Goal: Task Accomplishment & Management: Manage account settings

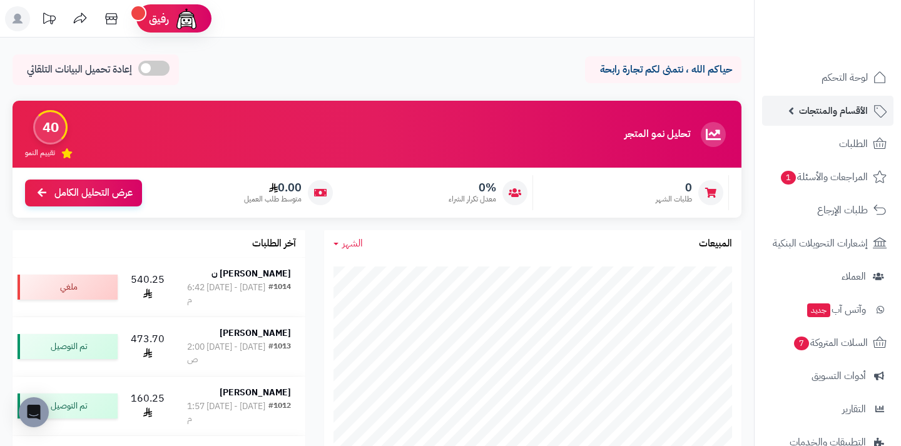
click at [792, 110] on link "الأقسام والمنتجات" at bounding box center [827, 111] width 131 height 30
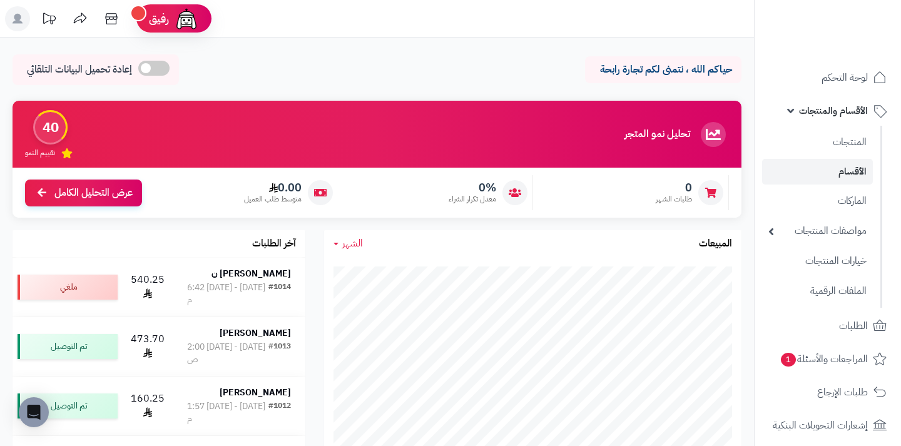
click at [797, 159] on link "الأقسام" at bounding box center [817, 172] width 111 height 26
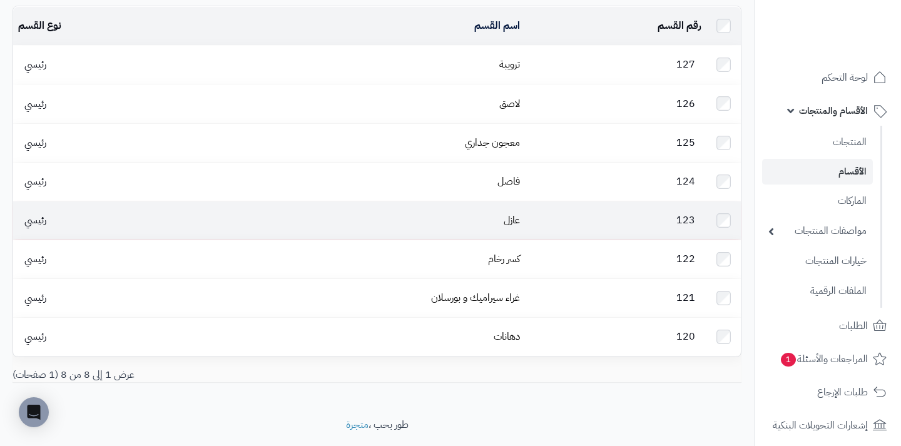
scroll to position [89, 0]
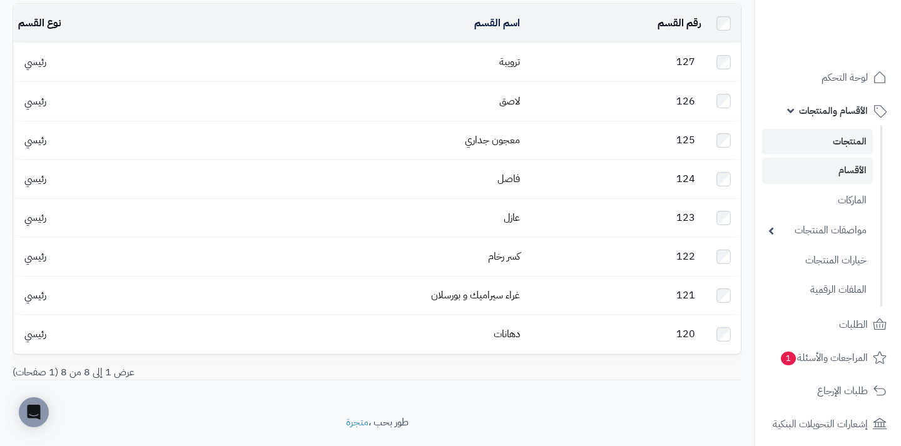
click at [846, 148] on link "المنتجات" at bounding box center [817, 142] width 111 height 26
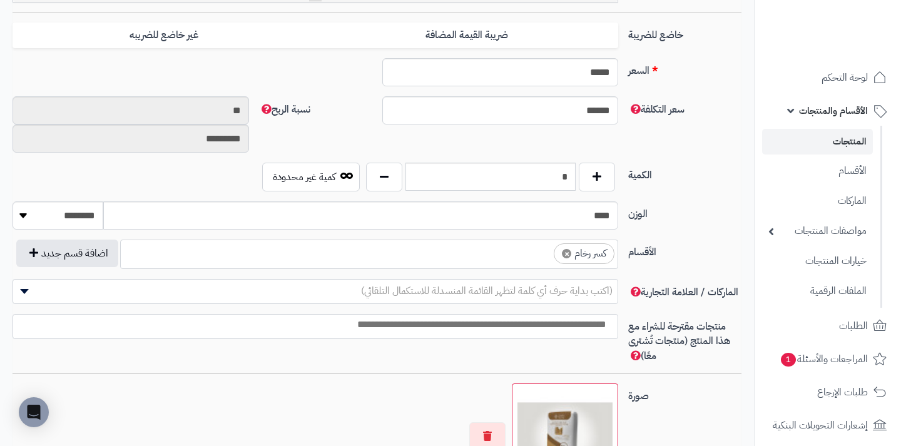
scroll to position [550, 0]
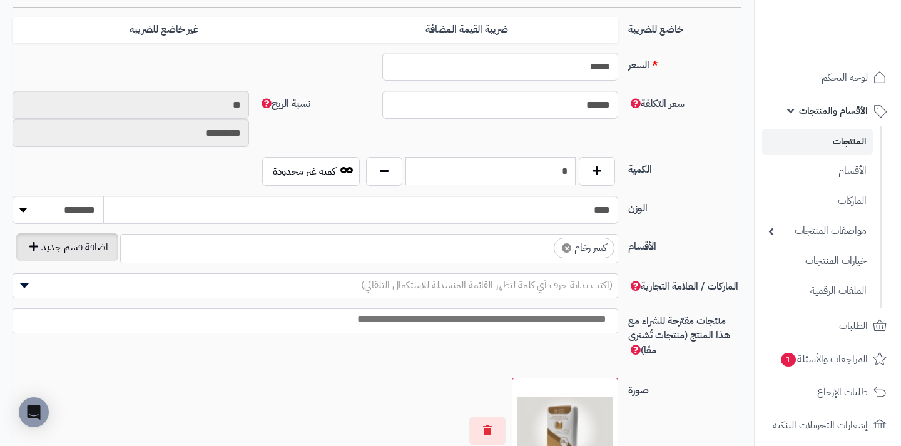
click at [42, 255] on button "اضافة قسم جديد" at bounding box center [67, 247] width 102 height 28
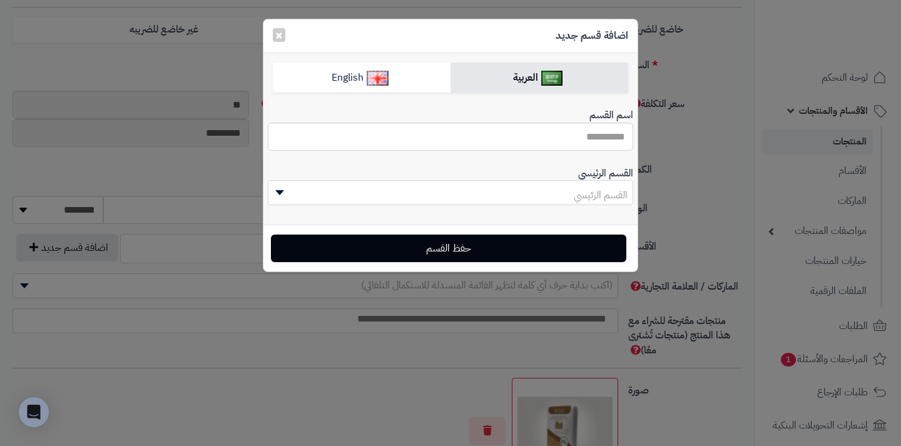
click at [403, 193] on span "القسم الرئيسي" at bounding box center [451, 195] width 364 height 25
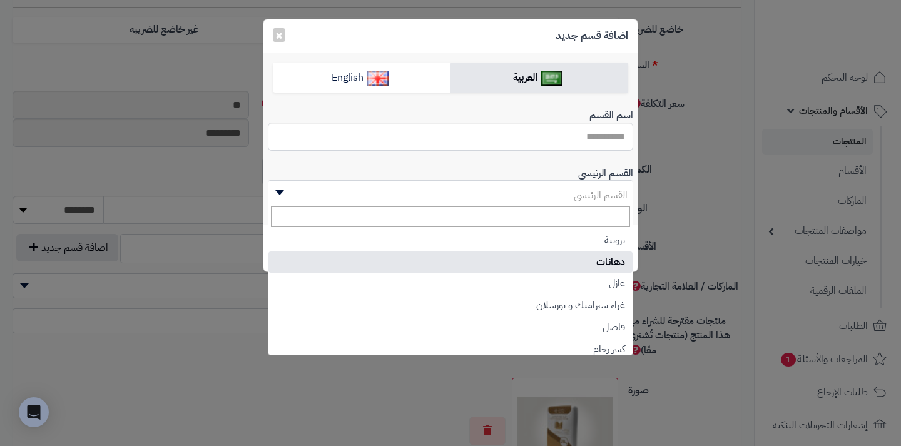
scroll to position [0, 0]
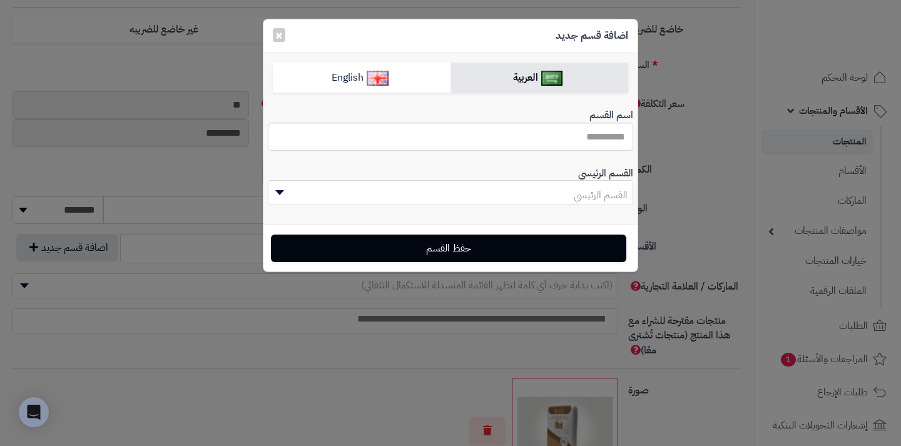
click at [730, 204] on div "اضافة قسم جديد × العربية English اسم القسم الوصف p blockquote pre h1 h2 h3 h4 h…" at bounding box center [450, 223] width 901 height 446
